Goal: Task Accomplishment & Management: Manage account settings

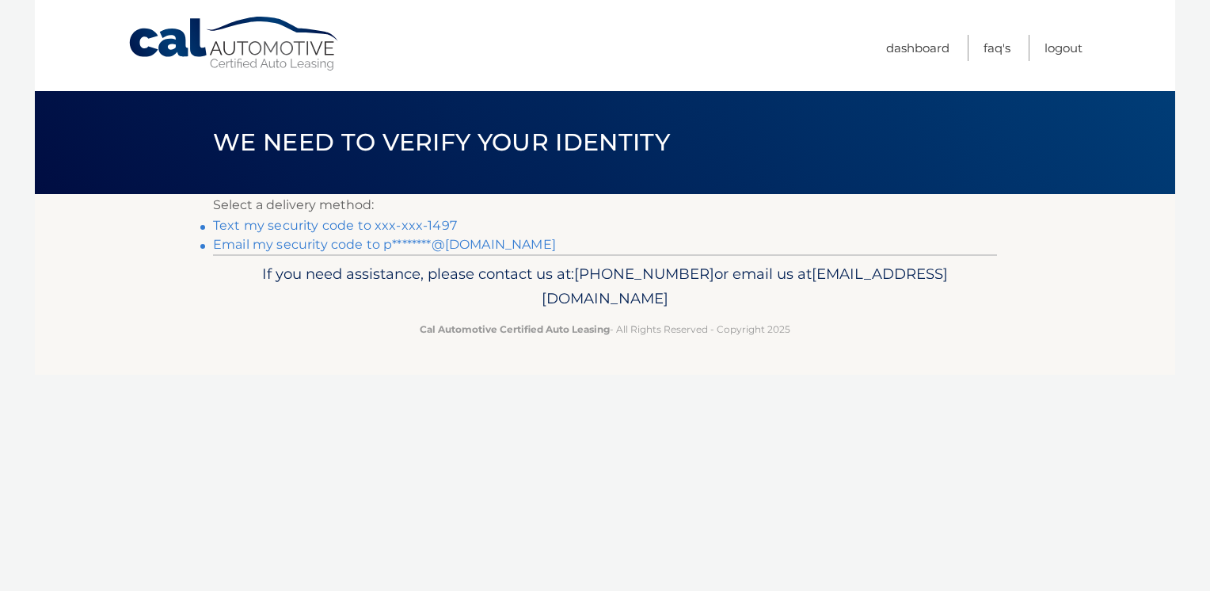
click at [298, 222] on link "Text my security code to xxx-xxx-1497" at bounding box center [335, 225] width 244 height 15
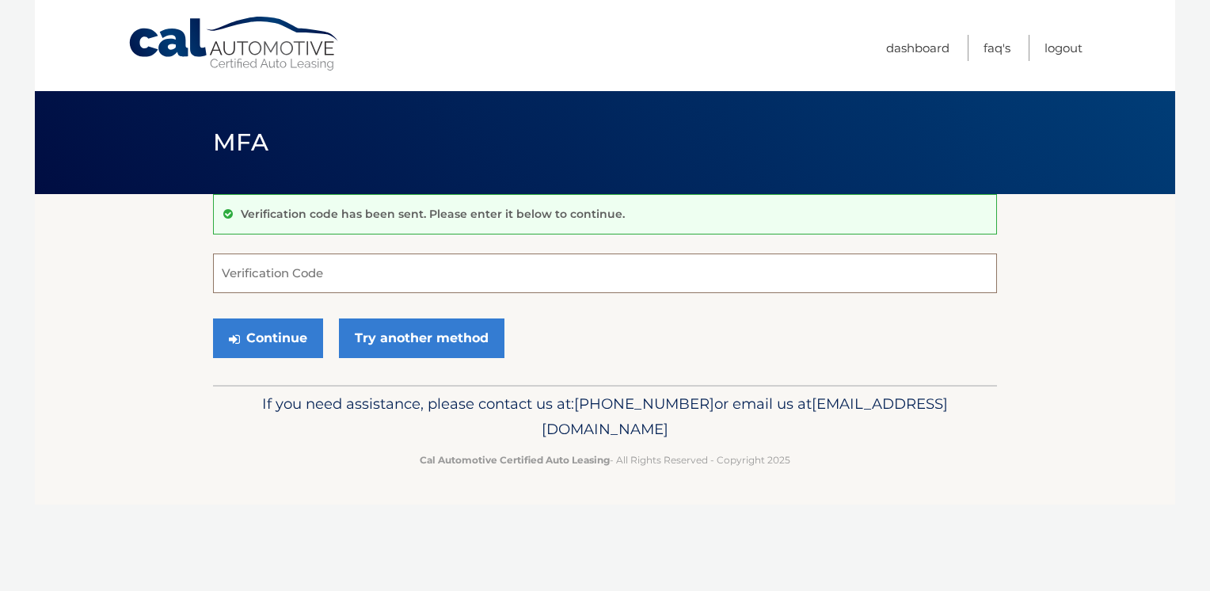
click at [251, 277] on input "Verification Code" at bounding box center [605, 274] width 784 height 40
type input "553454"
click at [281, 339] on button "Continue" at bounding box center [268, 338] width 110 height 40
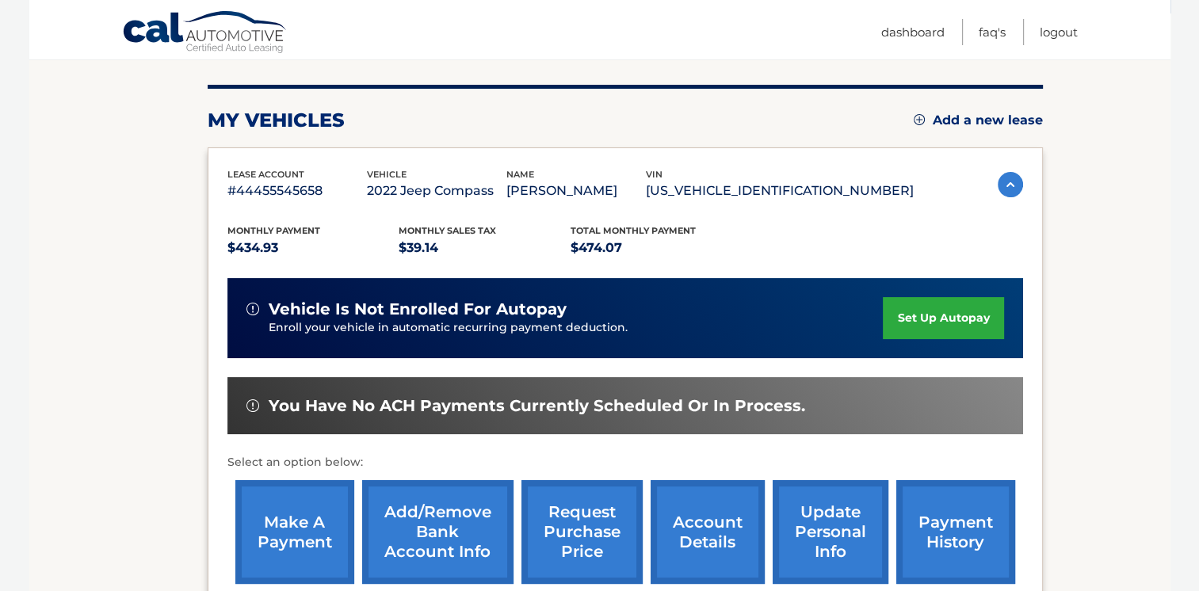
scroll to position [238, 0]
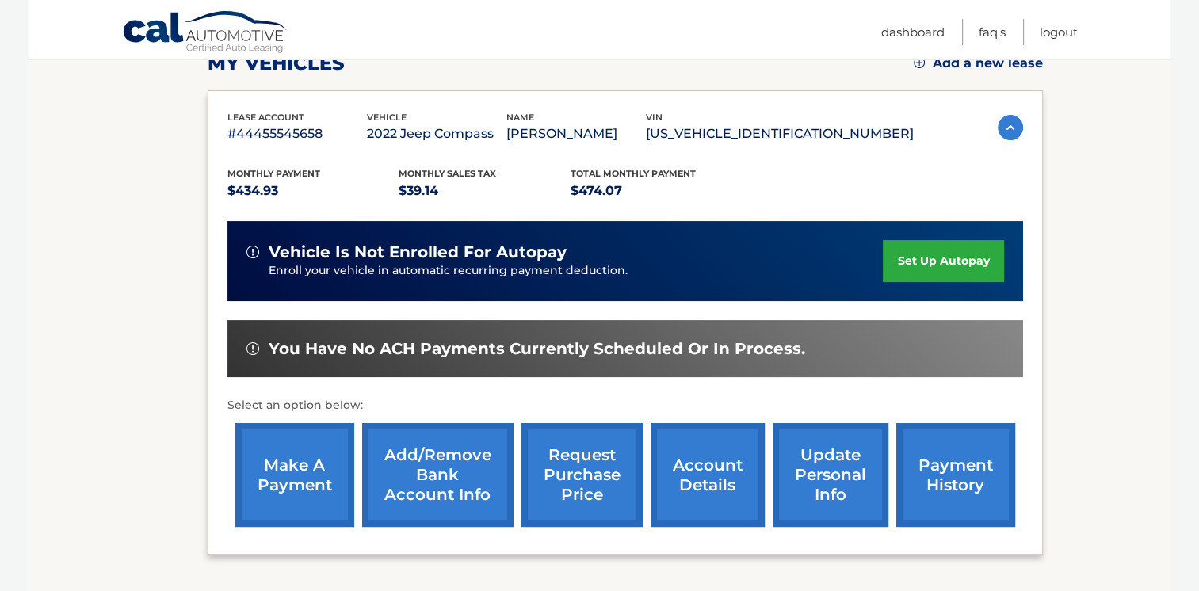
click at [286, 461] on link "make a payment" at bounding box center [294, 475] width 119 height 104
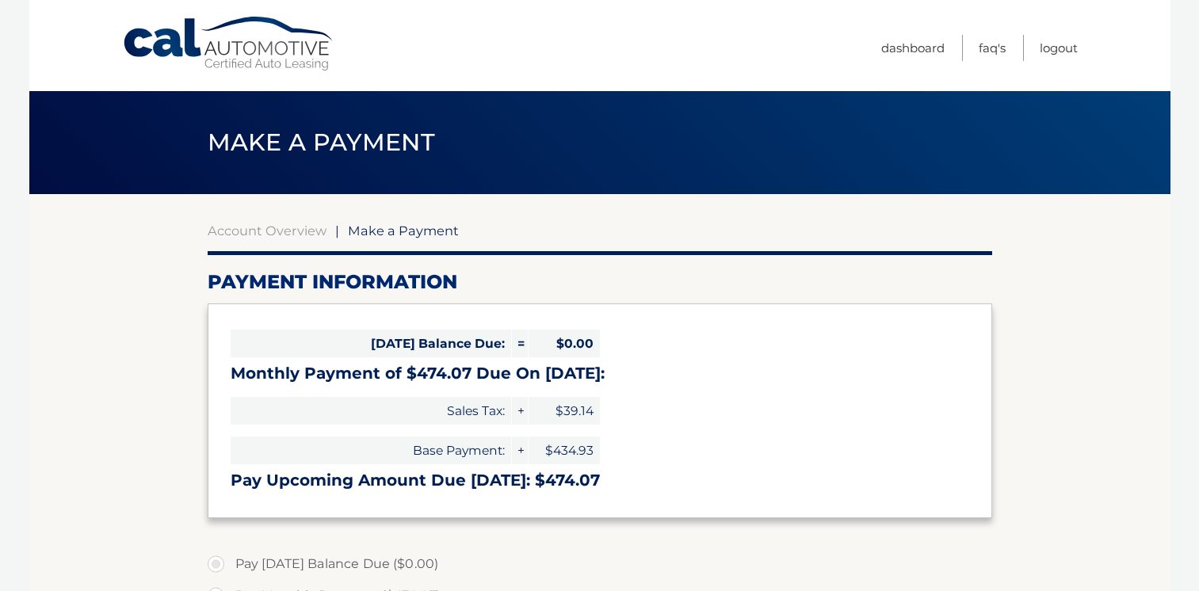
select select "ZGJjOGMzNTgtNDlmNi00YmFiLWE4YmMtMWUyNTQ1ZmEyOTlk"
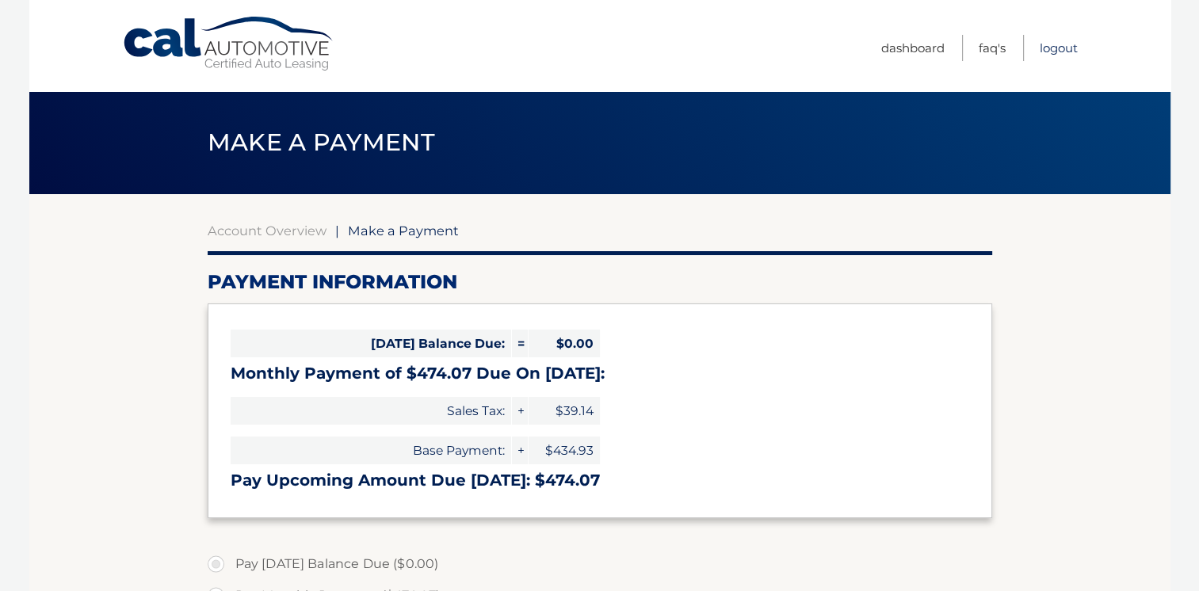
click at [1055, 46] on link "Logout" at bounding box center [1058, 48] width 38 height 26
